Goal: Information Seeking & Learning: Learn about a topic

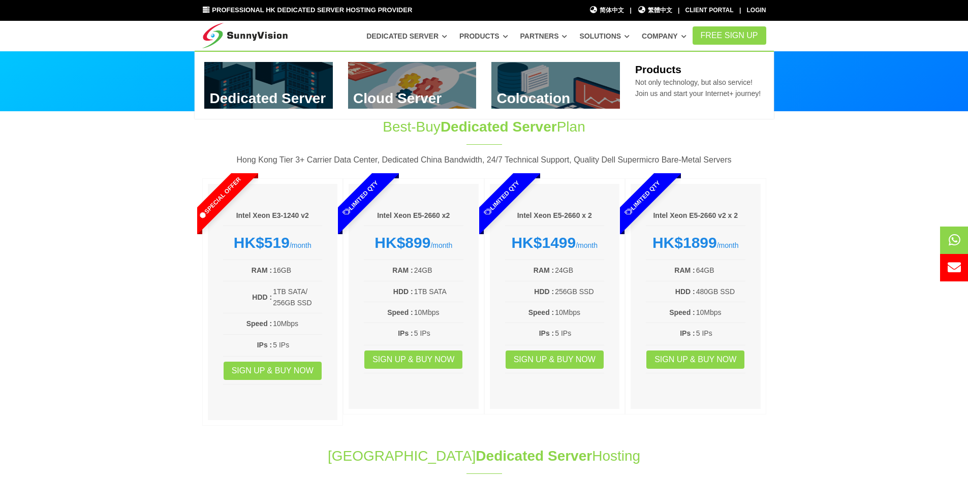
click at [508, 35] on link "Products" at bounding box center [483, 36] width 49 height 18
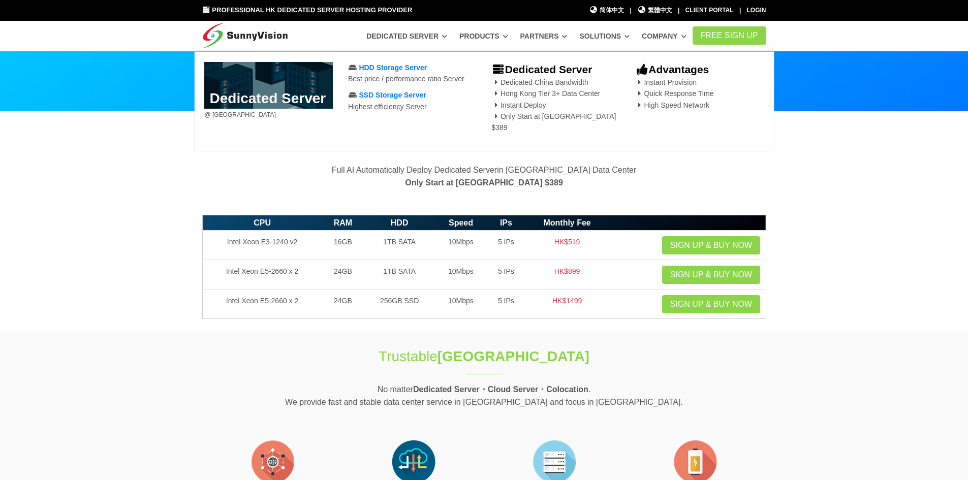
click at [420, 37] on link "Dedicated Server" at bounding box center [406, 36] width 81 height 18
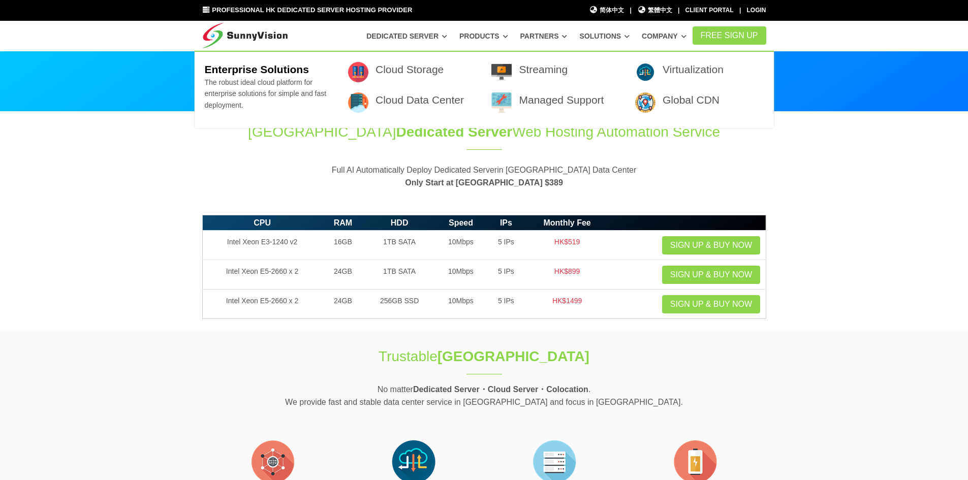
click at [618, 36] on link "Solutions" at bounding box center [604, 36] width 50 height 18
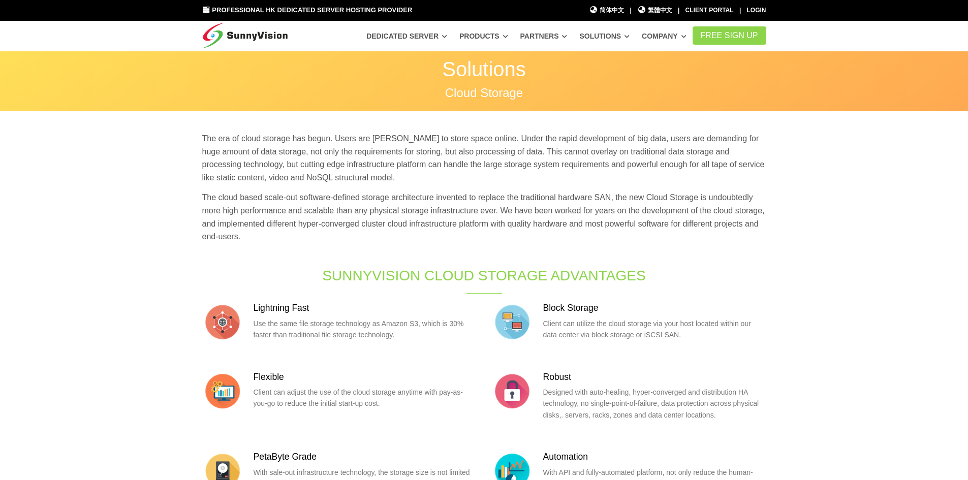
click at [365, 190] on div "The era of cloud storage has begun. Users are rushing to store space online. Un…" at bounding box center [484, 191] width 579 height 118
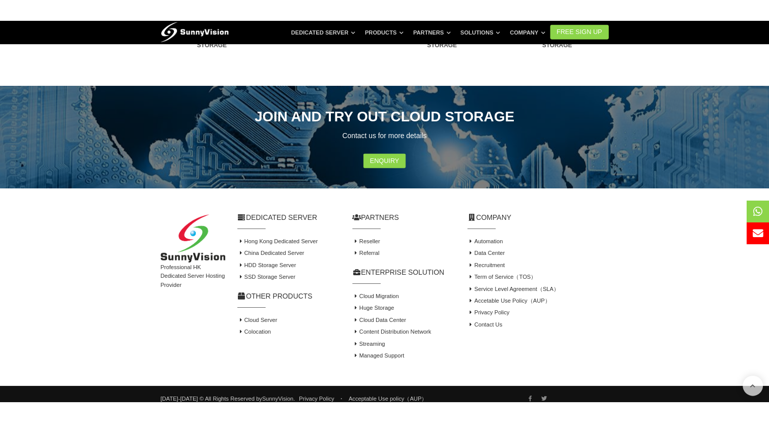
scroll to position [648, 0]
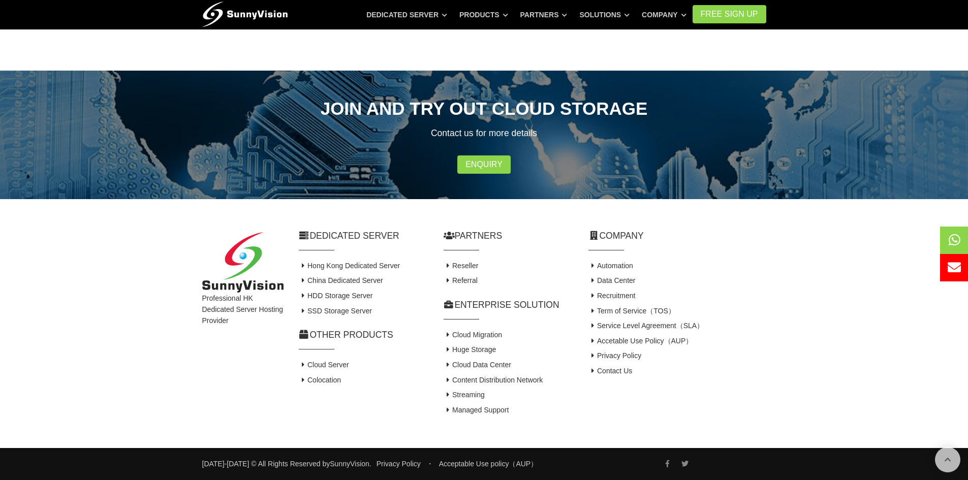
click at [407, 312] on h4 "SSD Storage Server" at bounding box center [364, 311] width 130 height 10
